Goal: Complete application form

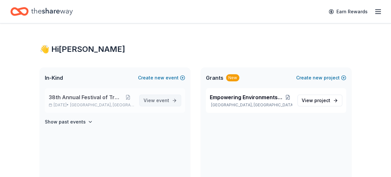
click at [150, 102] on span "View event" at bounding box center [157, 101] width 26 height 8
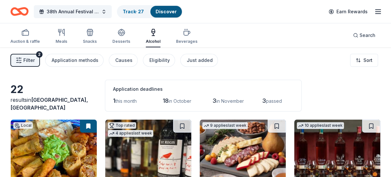
click at [27, 58] on span "Filter" at bounding box center [28, 61] width 11 height 8
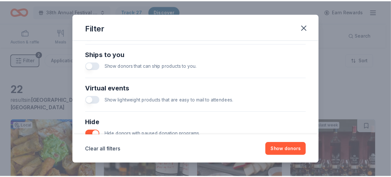
scroll to position [281, 0]
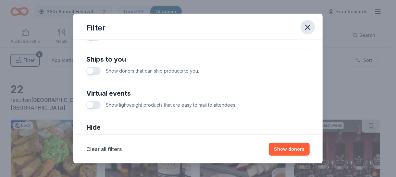
click at [308, 28] on icon "button" at bounding box center [307, 27] width 9 height 9
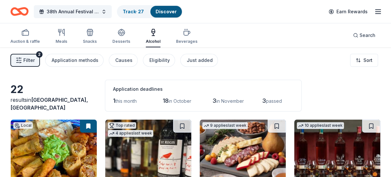
scroll to position [0, 0]
click at [374, 65] on body "38th Annual Festival of Trees Track · 27 Discover Earn Rewards Auction & raffle…" at bounding box center [195, 88] width 391 height 177
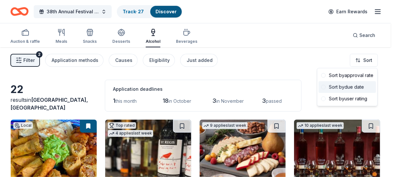
click at [352, 88] on div "Sort by due date" at bounding box center [347, 88] width 57 height 12
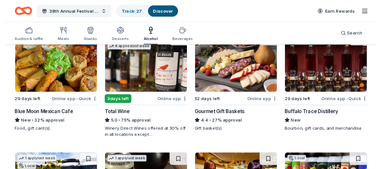
scroll to position [87, 0]
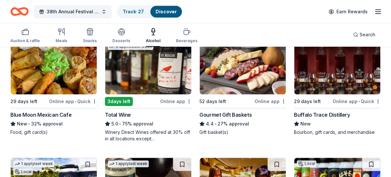
click at [226, 113] on div "Gourmet Gift Baskets" at bounding box center [225, 115] width 52 height 8
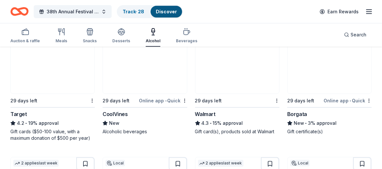
scroll to position [456, 0]
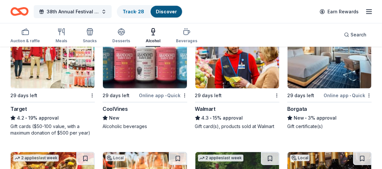
click at [209, 108] on div "Walmart" at bounding box center [205, 109] width 20 height 8
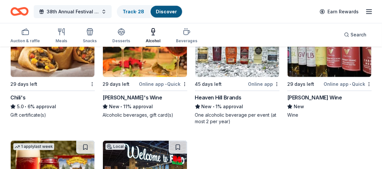
scroll to position [592, 0]
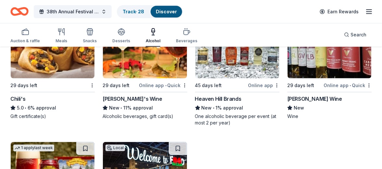
click at [15, 95] on div "Chili's" at bounding box center [17, 99] width 15 height 8
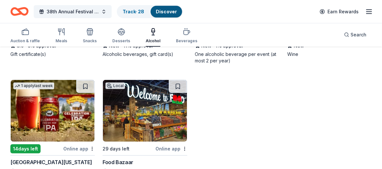
scroll to position [679, 0]
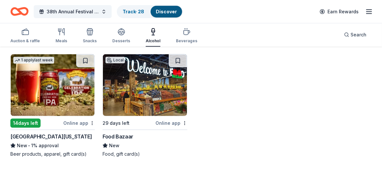
click at [33, 133] on div "[GEOGRAPHIC_DATA][US_STATE]" at bounding box center [51, 137] width 82 height 8
click at [89, 61] on button at bounding box center [85, 60] width 18 height 13
click at [93, 61] on button at bounding box center [86, 60] width 17 height 13
click at [29, 138] on div "[GEOGRAPHIC_DATA][US_STATE]" at bounding box center [51, 137] width 82 height 8
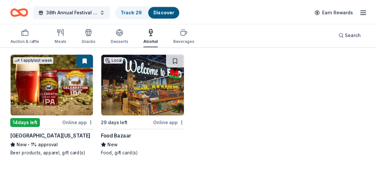
scroll to position [686, 0]
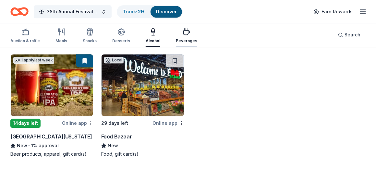
click at [181, 36] on div "Beverages" at bounding box center [186, 36] width 21 height 16
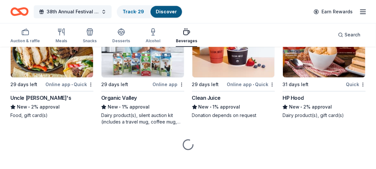
scroll to position [734, 0]
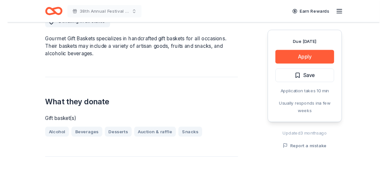
scroll to position [172, 0]
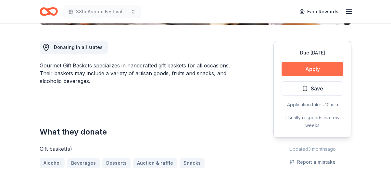
click at [290, 67] on button "Apply" at bounding box center [313, 69] width 62 height 14
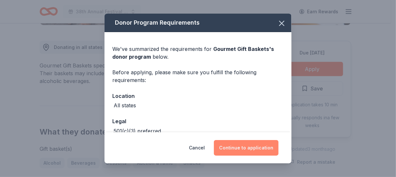
click at [232, 152] on button "Continue to application" at bounding box center [246, 148] width 65 height 16
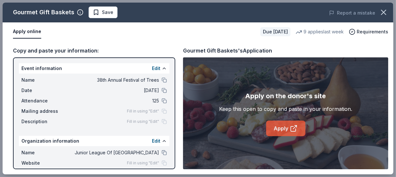
click at [278, 129] on link "Apply" at bounding box center [285, 129] width 39 height 16
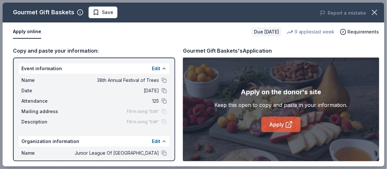
click at [280, 127] on link "Apply" at bounding box center [281, 125] width 39 height 16
click at [208, 43] on div "Copy and paste your information: Event information Edit Name 38th Annual Festiv…" at bounding box center [194, 103] width 382 height 125
click at [106, 13] on span "Save" at bounding box center [107, 12] width 11 height 8
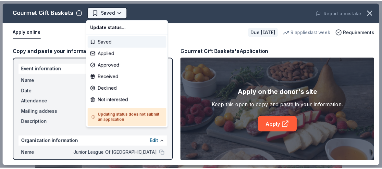
scroll to position [0, 0]
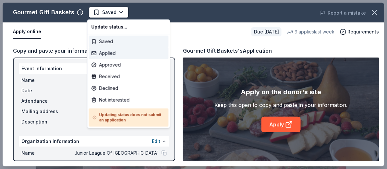
click at [109, 52] on div "Applied" at bounding box center [129, 53] width 80 height 12
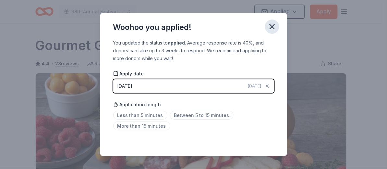
click at [274, 32] on button "button" at bounding box center [272, 26] width 14 height 14
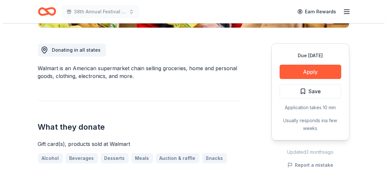
scroll to position [172, 0]
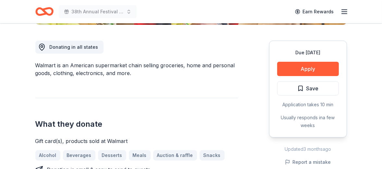
click at [302, 78] on div "Due in 29 days Apply Save Application takes 10 min Usually responds in a few we…" at bounding box center [308, 89] width 78 height 97
click at [300, 65] on button "Apply" at bounding box center [308, 69] width 62 height 14
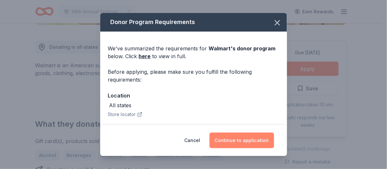
click at [241, 138] on button "Continue to application" at bounding box center [242, 141] width 65 height 16
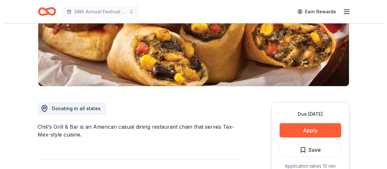
scroll to position [160, 0]
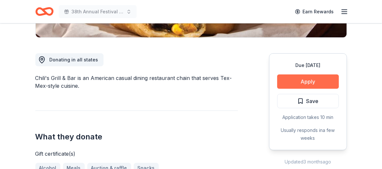
click at [297, 78] on button "Apply" at bounding box center [308, 81] width 62 height 14
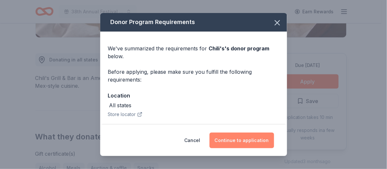
click at [233, 137] on button "Continue to application" at bounding box center [242, 141] width 65 height 16
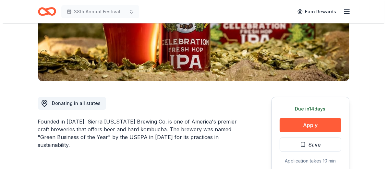
scroll to position [126, 0]
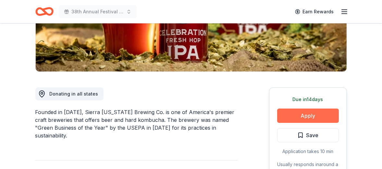
click at [296, 120] on button "Apply" at bounding box center [308, 115] width 62 height 14
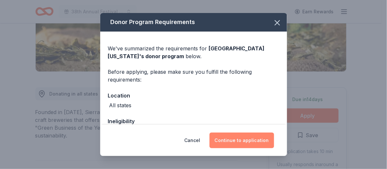
click at [237, 143] on button "Continue to application" at bounding box center [242, 141] width 65 height 16
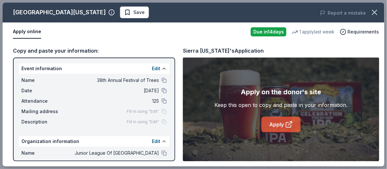
click at [283, 129] on link "Apply" at bounding box center [281, 125] width 39 height 16
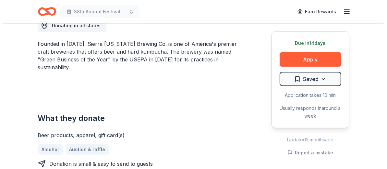
scroll to position [195, 0]
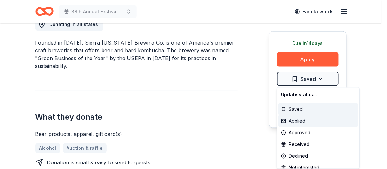
click at [293, 121] on div "Applied" at bounding box center [319, 121] width 80 height 12
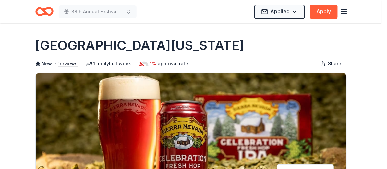
scroll to position [0, 0]
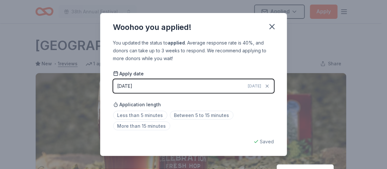
click at [270, 25] on html "38th Annual Festival of Trees Applied Apply Due [DATE] Share [GEOGRAPHIC_DATA][…" at bounding box center [193, 84] width 387 height 169
